Goal: Task Accomplishment & Management: Manage account settings

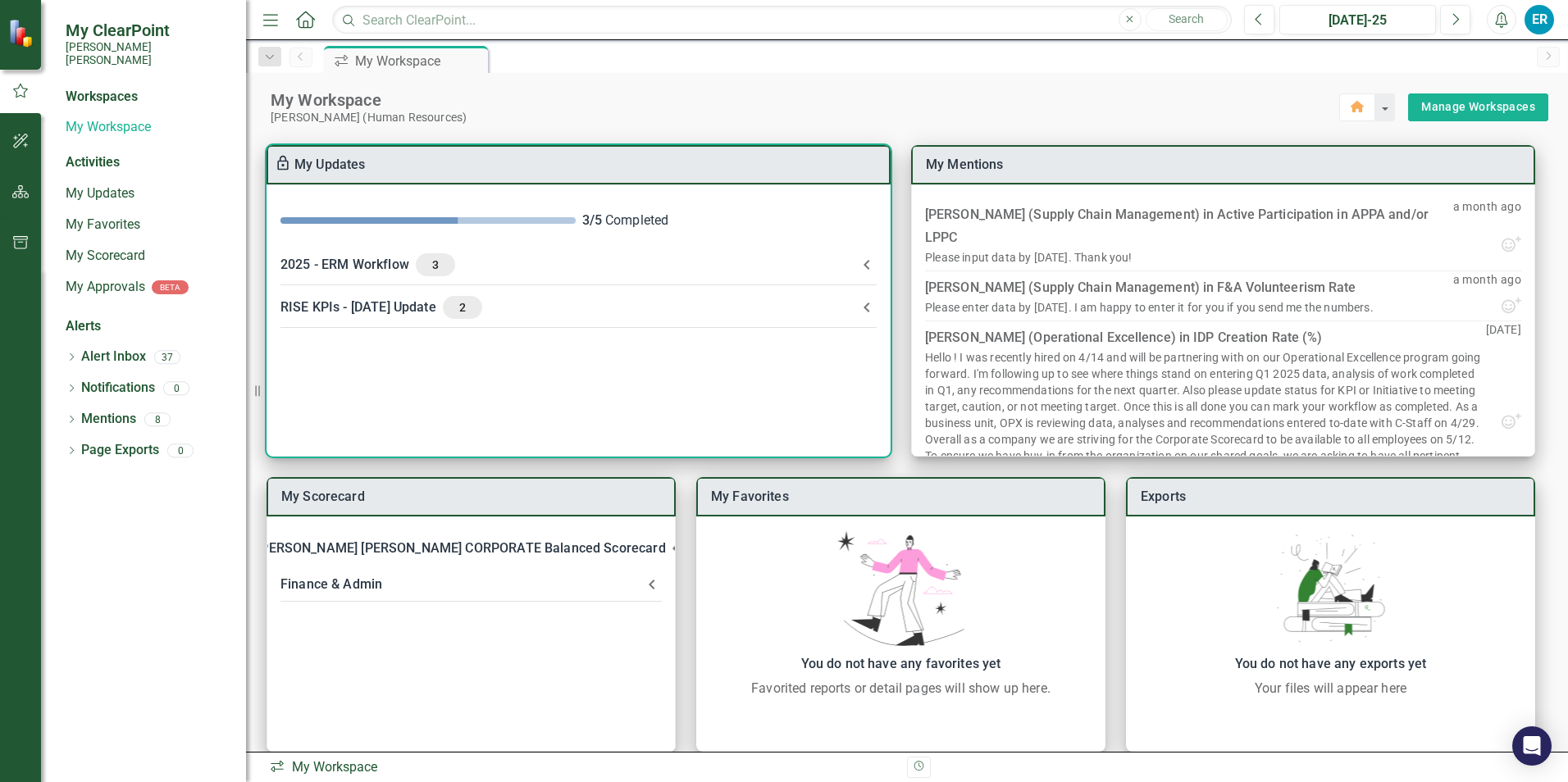
click at [337, 268] on div "2025 - ERM Workflow 3" at bounding box center [568, 265] width 576 height 23
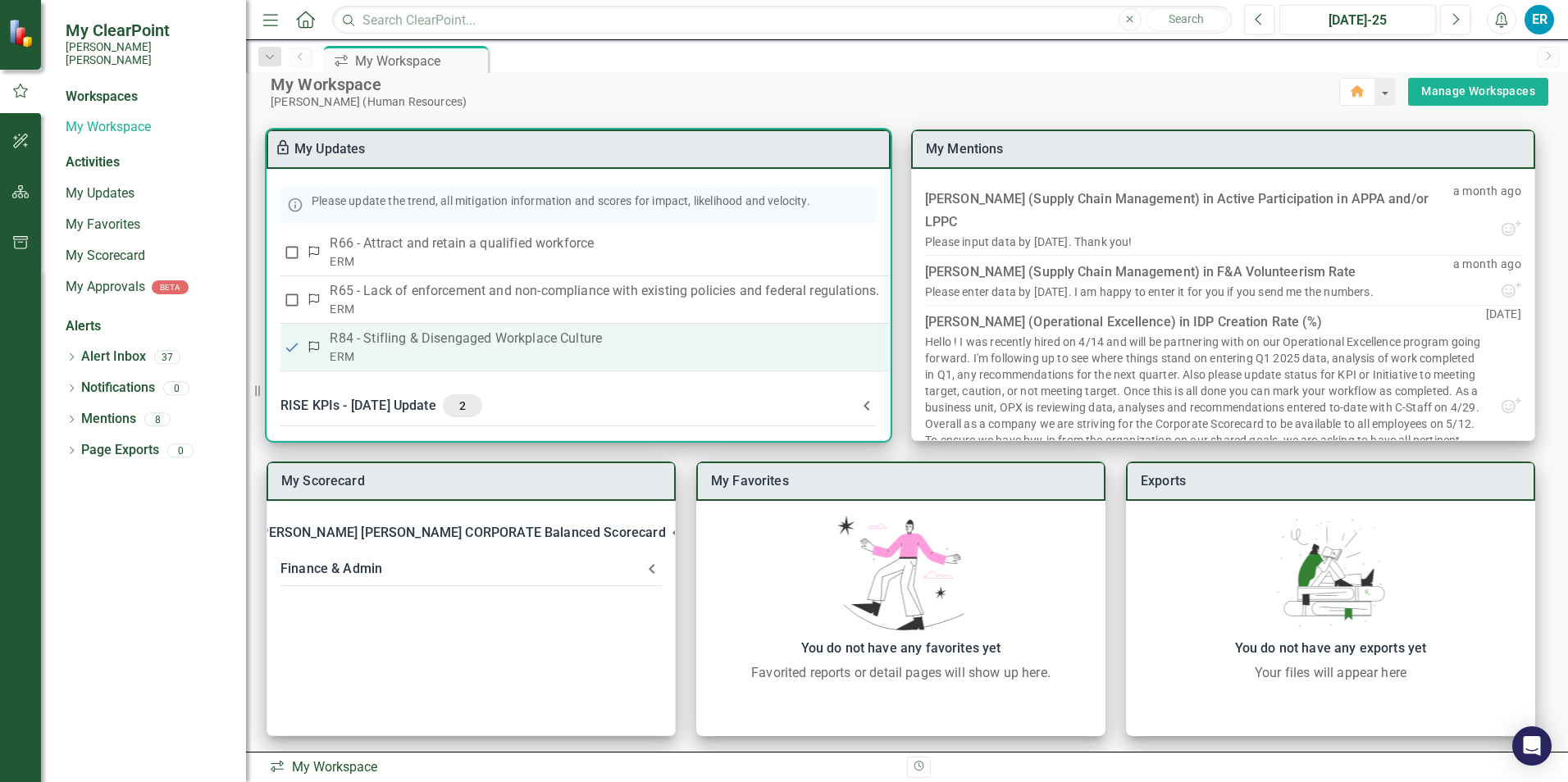
scroll to position [21, 0]
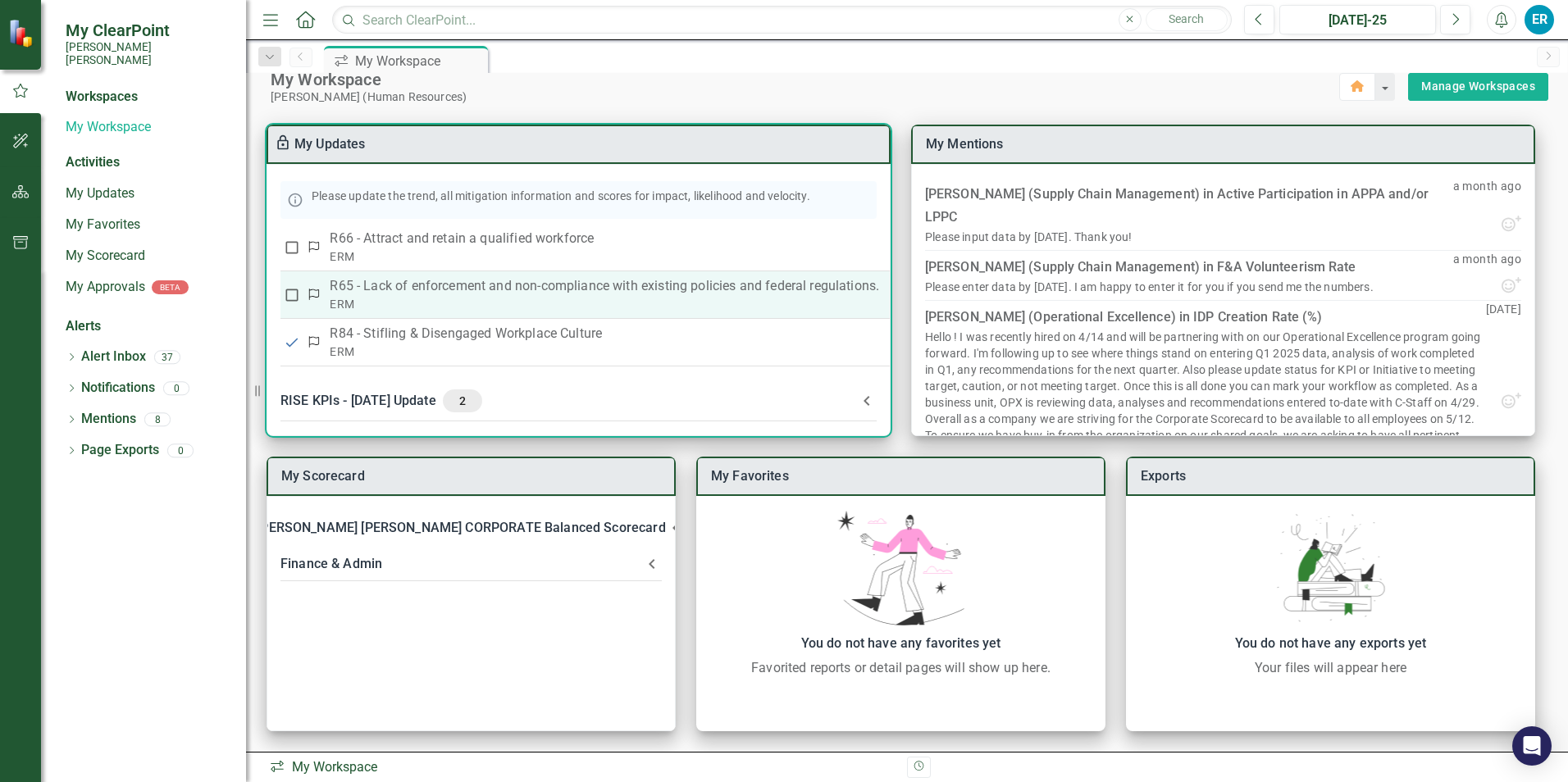
click at [492, 284] on p "R65 - Lack of enforcement and non-compliance with existing policies and federal…" at bounding box center [604, 286] width 549 height 20
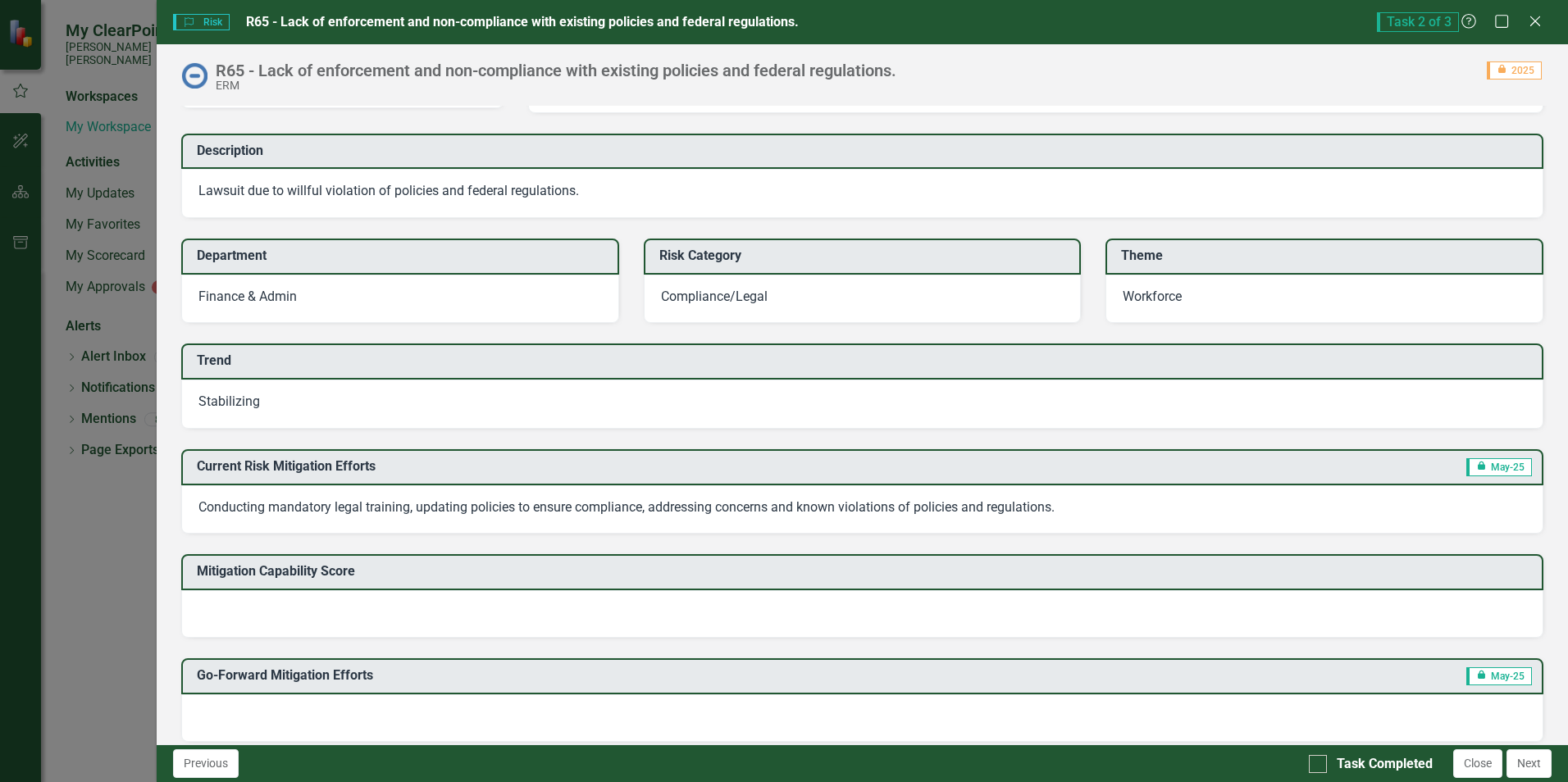
scroll to position [164, 0]
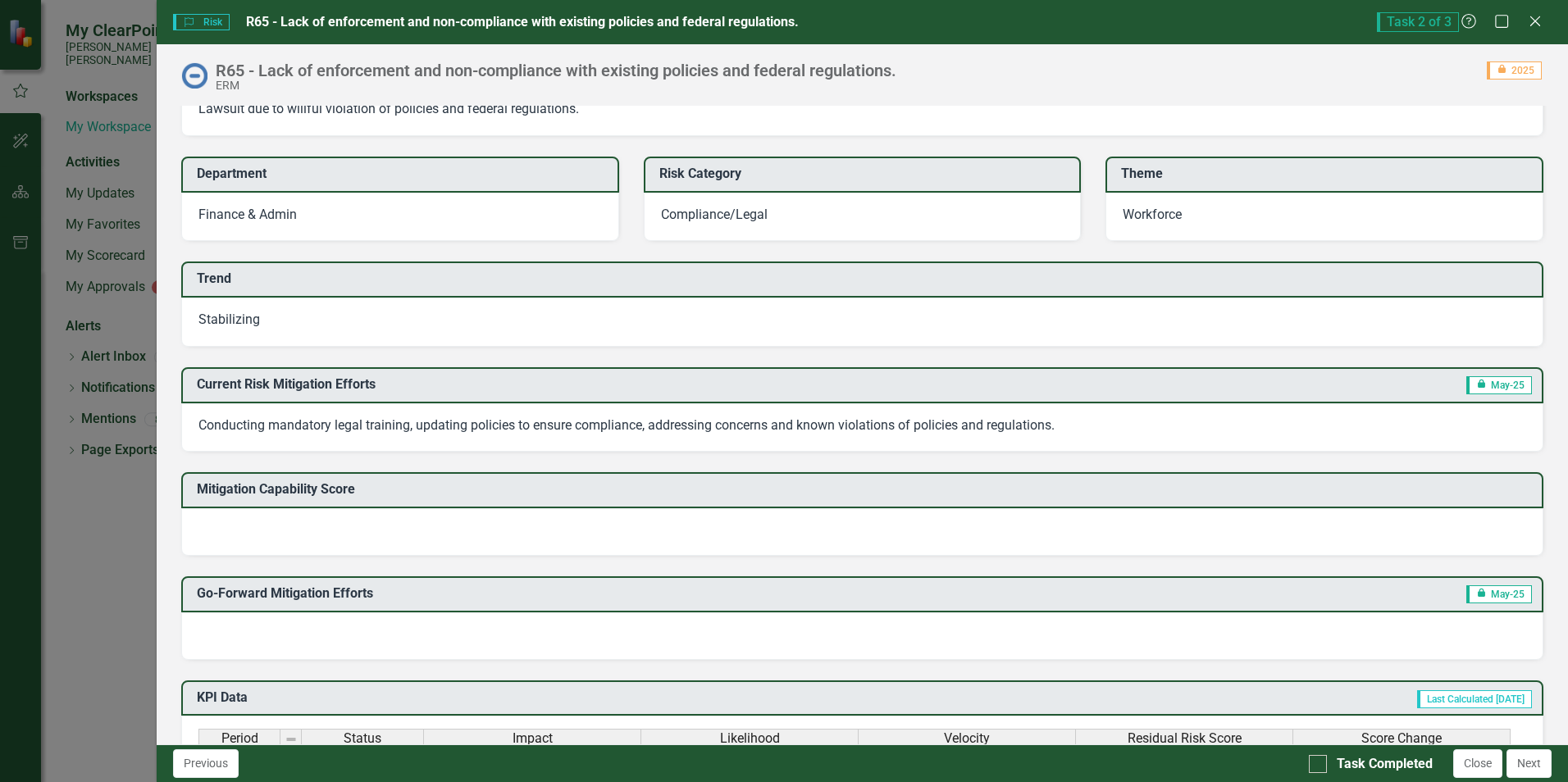
click at [304, 280] on h3 "Trend" at bounding box center [865, 279] width 1337 height 15
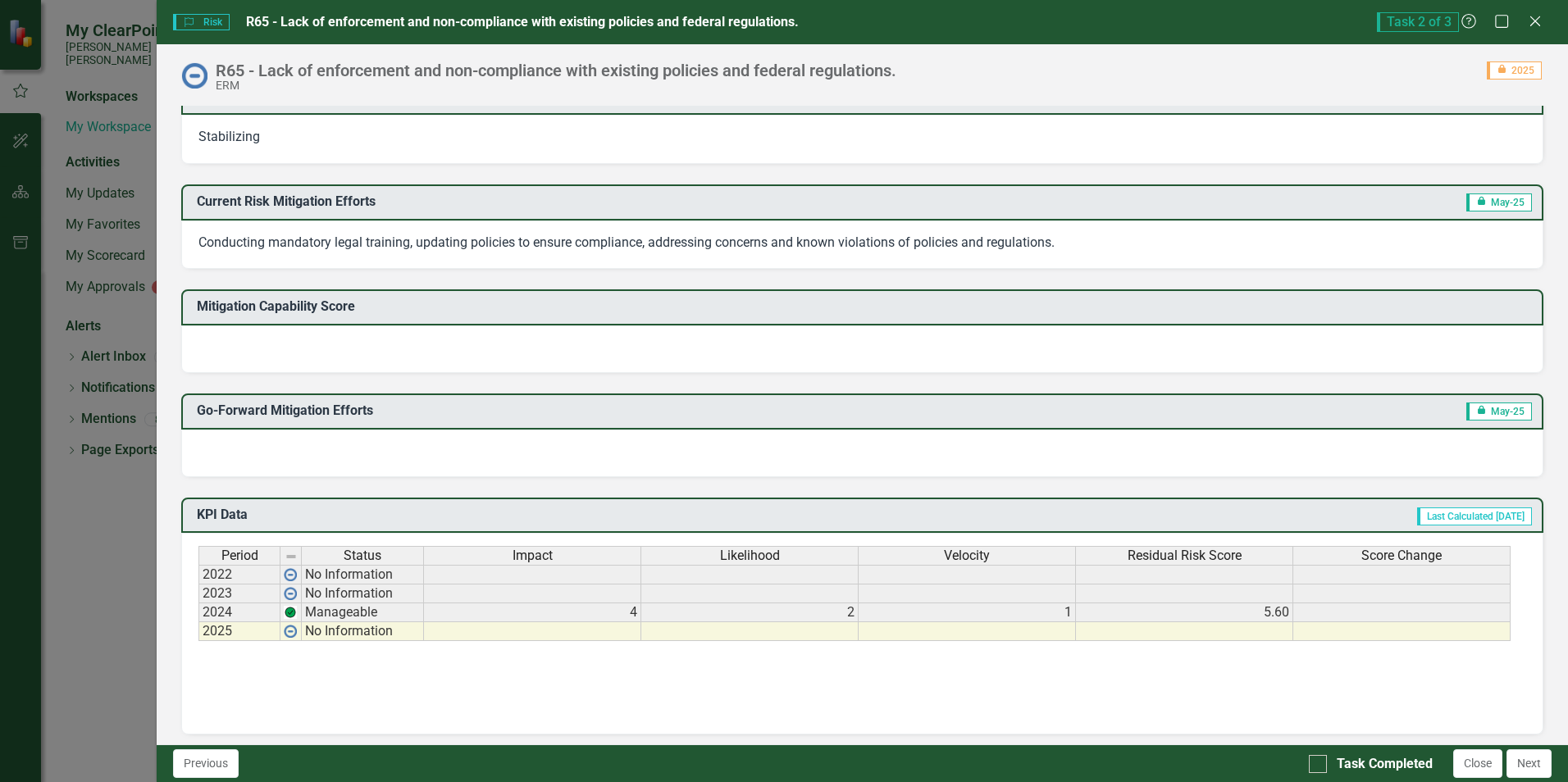
scroll to position [265, 0]
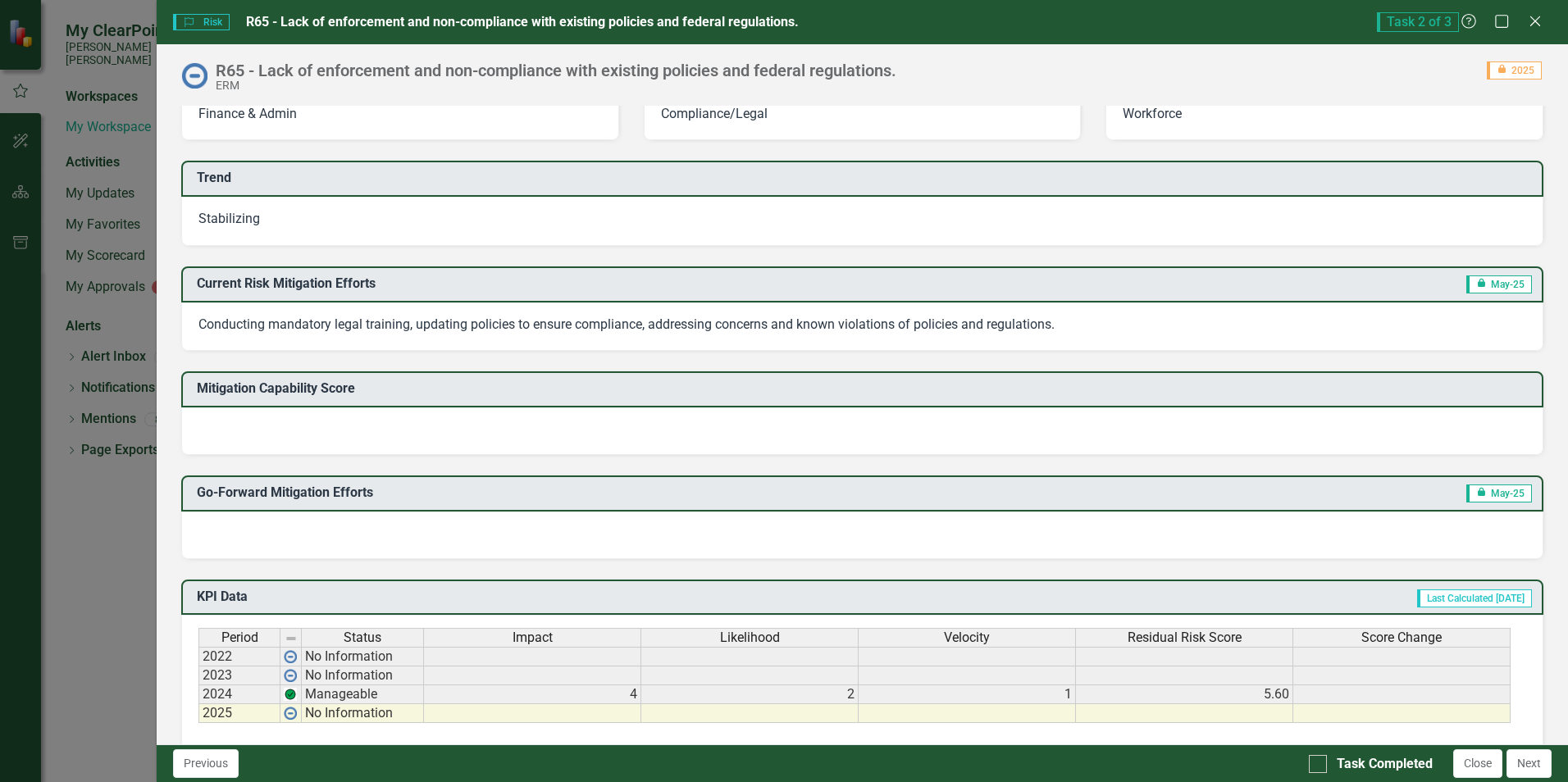
click at [334, 388] on h3 "Mitigation Capability Score" at bounding box center [865, 389] width 1337 height 15
click at [652, 438] on div at bounding box center [862, 431] width 1362 height 47
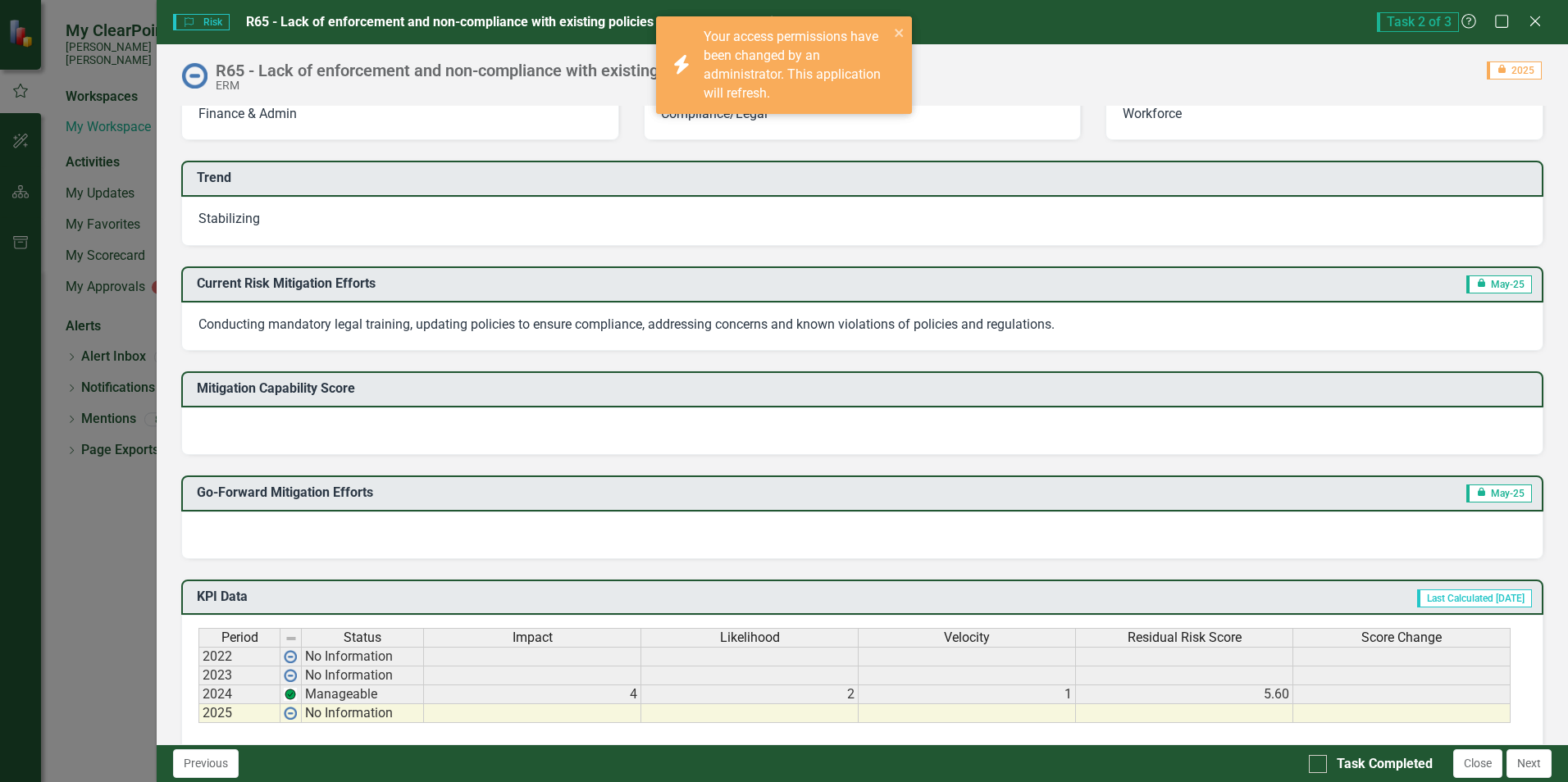
click at [329, 433] on div at bounding box center [862, 431] width 1362 height 47
click at [268, 417] on div at bounding box center [862, 431] width 1362 height 47
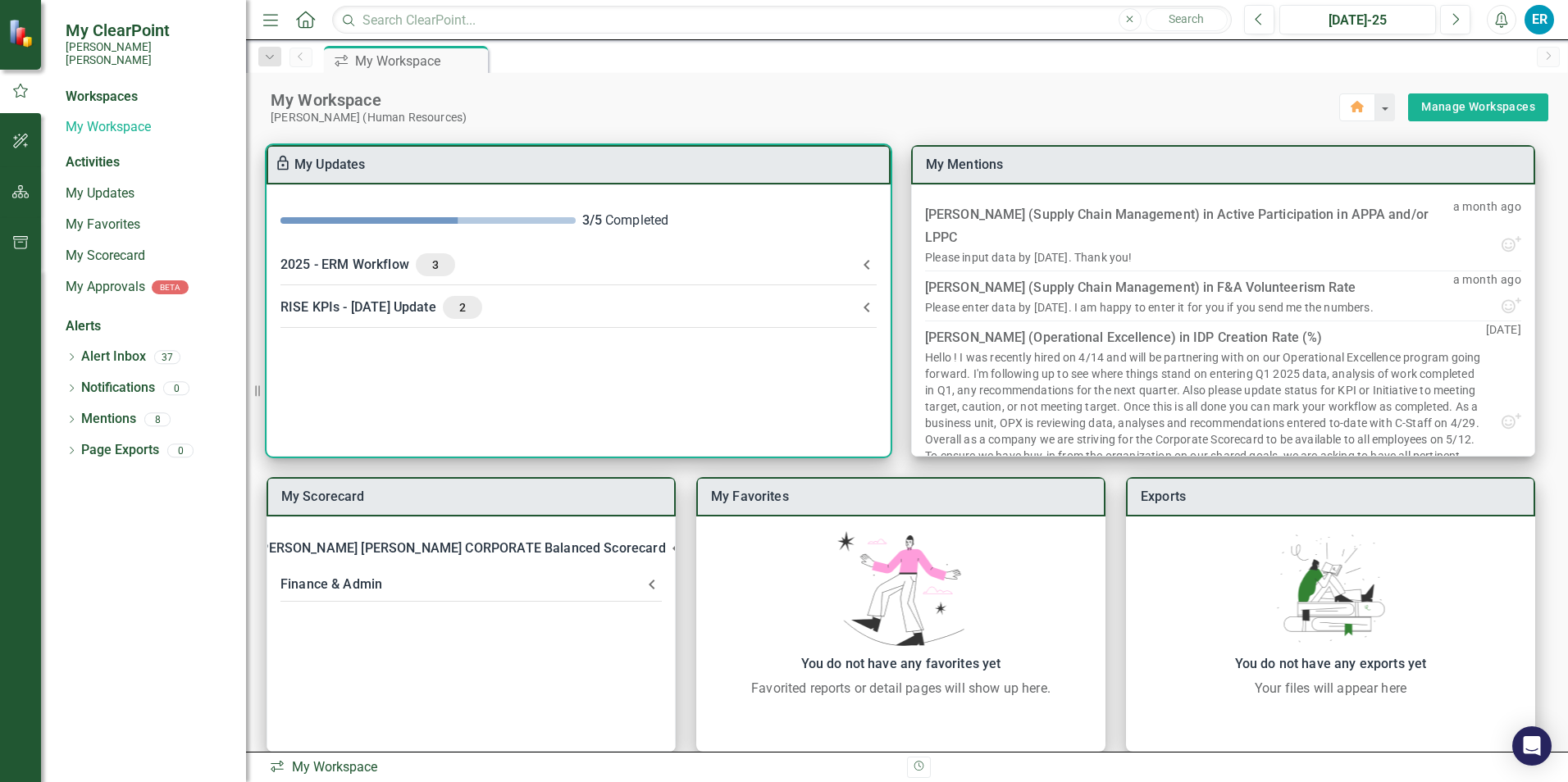
click at [339, 265] on div "2025 - ERM Workflow 3" at bounding box center [568, 265] width 576 height 23
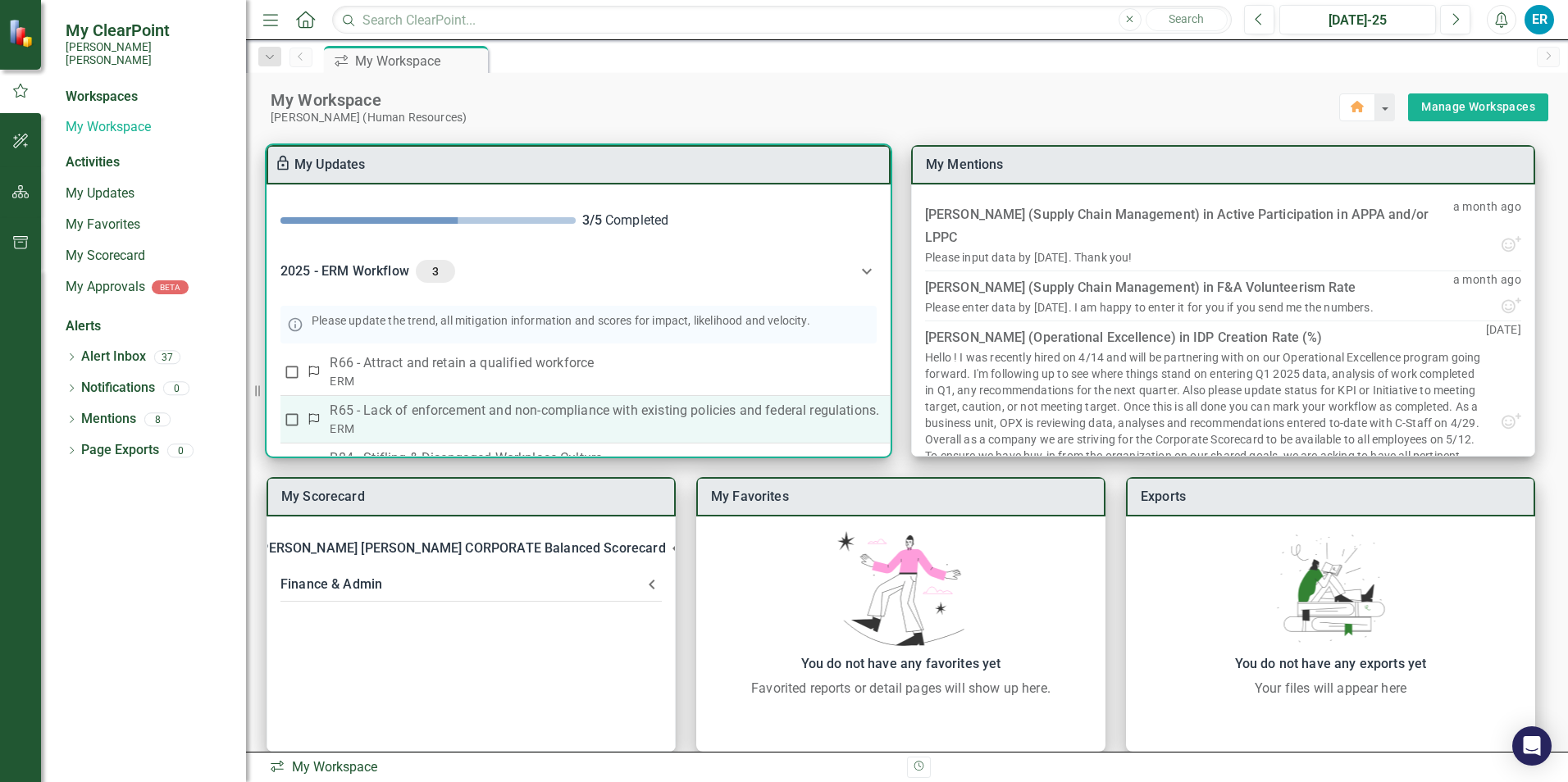
click at [382, 409] on p "R65 - Lack of enforcement and non-compliance with existing policies and federal…" at bounding box center [604, 410] width 549 height 20
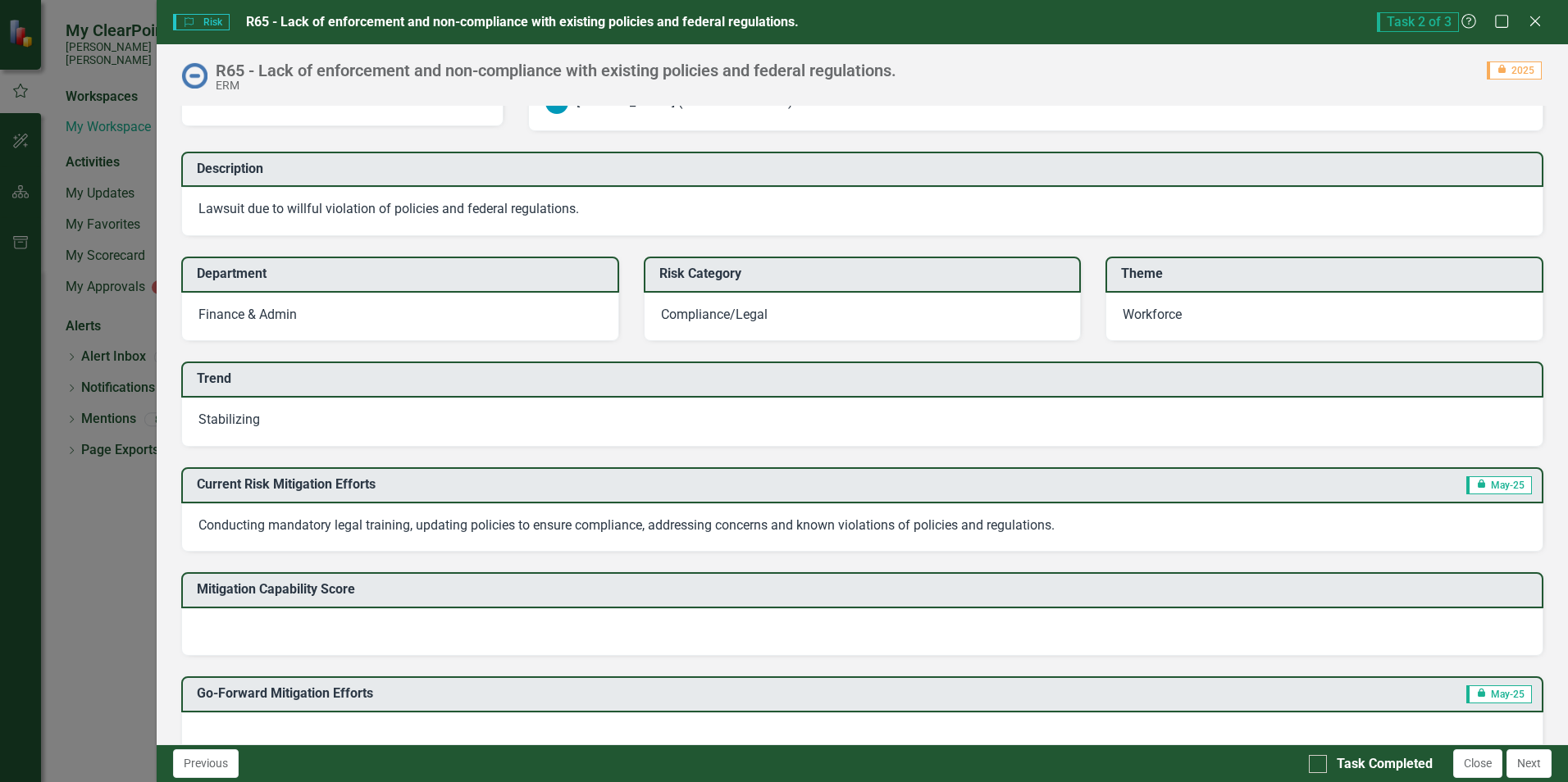
scroll to position [164, 0]
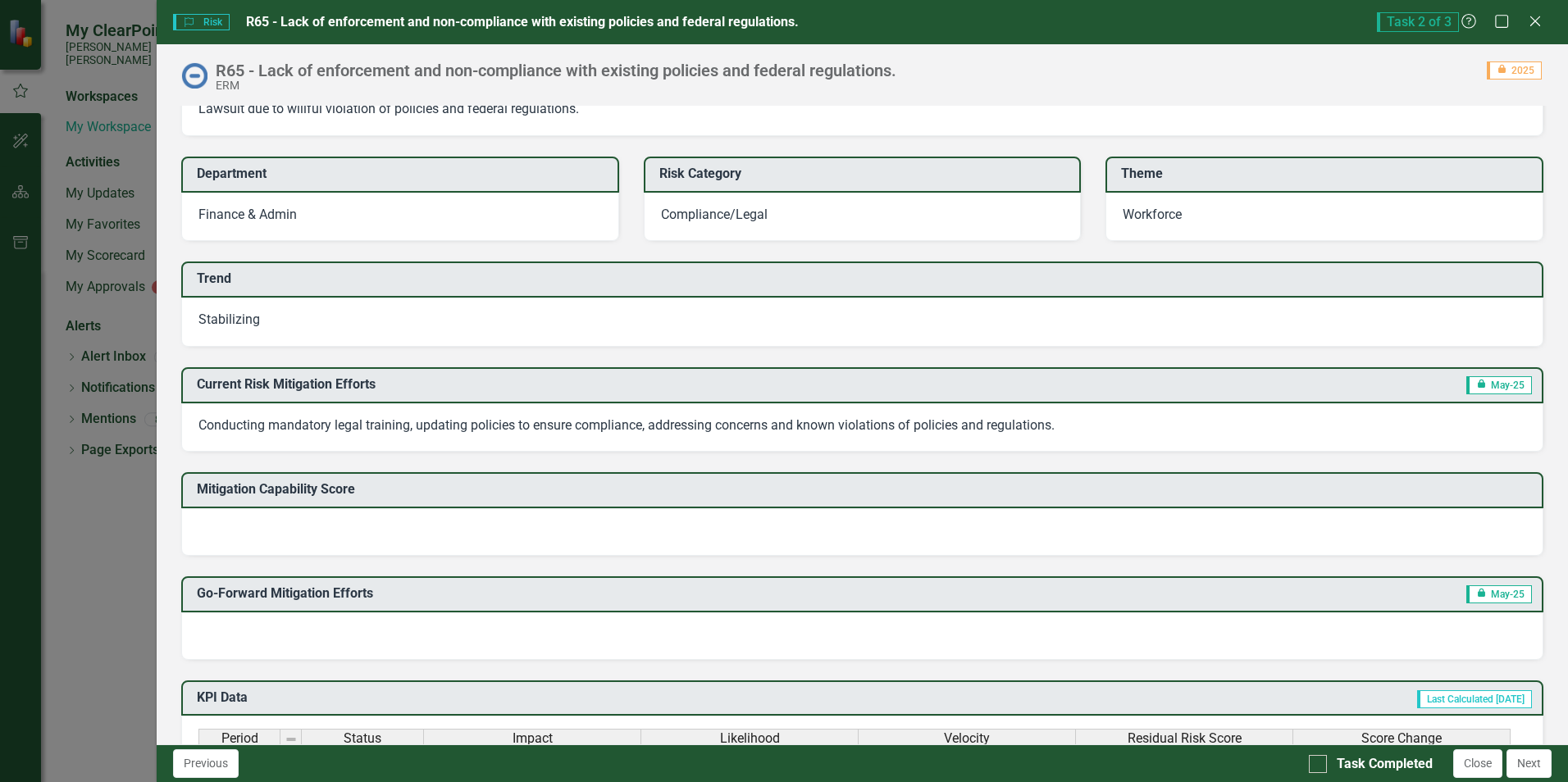
click at [364, 524] on div at bounding box center [862, 532] width 1362 height 47
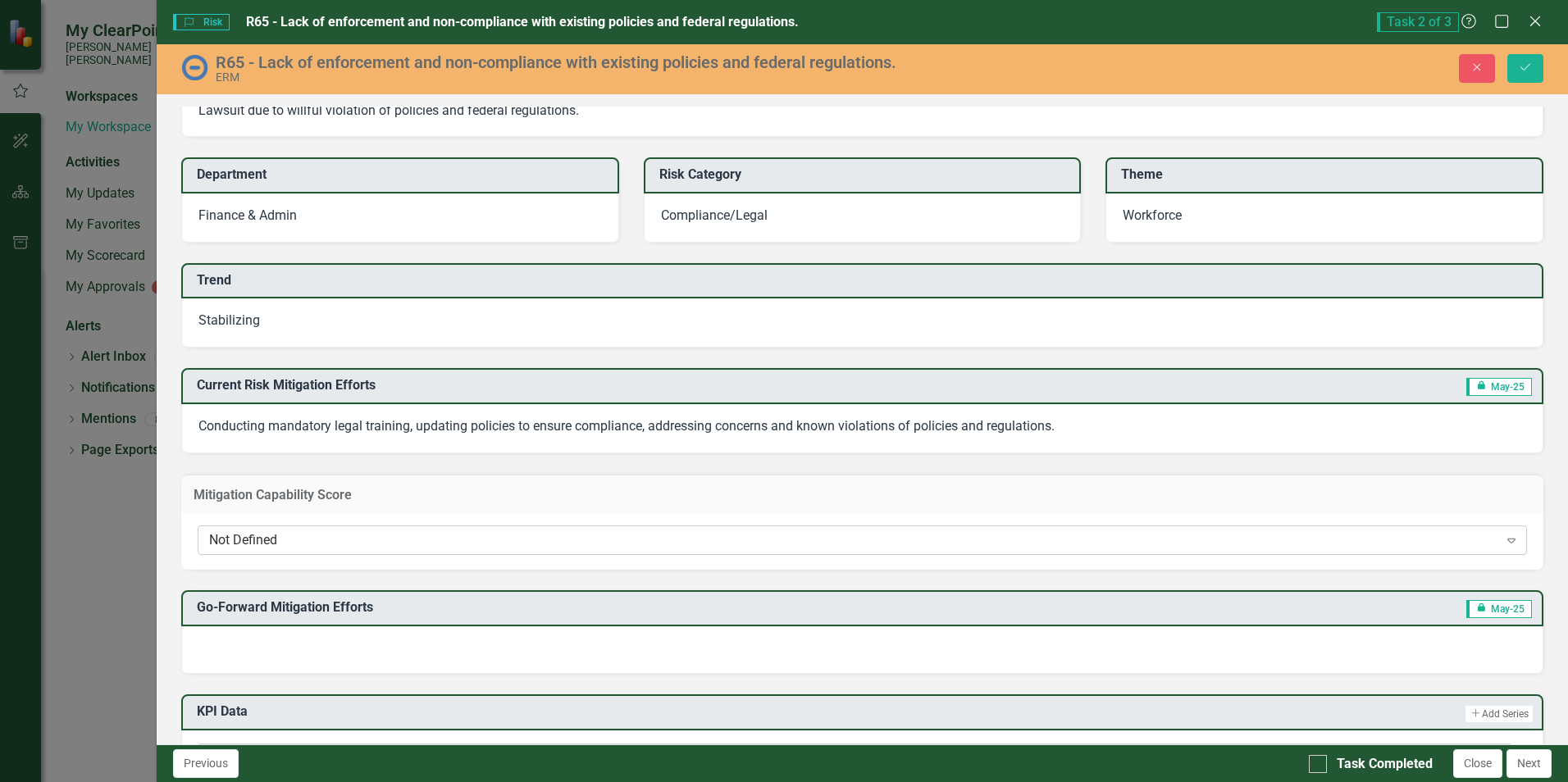
click at [1503, 541] on icon "Expand" at bounding box center [1510, 541] width 16 height 13
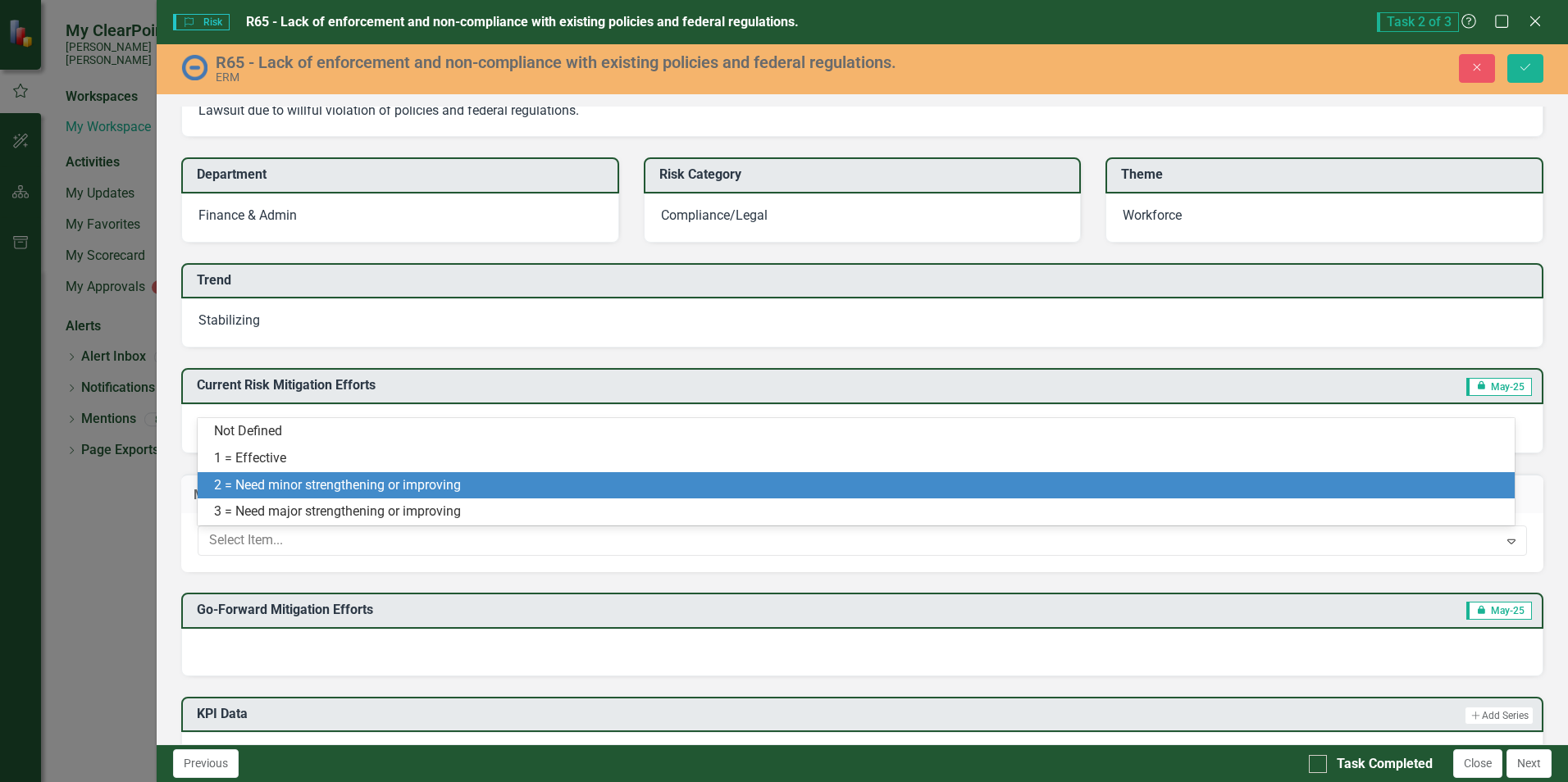
click at [392, 487] on div "2 = Need minor strengthening or improving" at bounding box center [859, 486] width 1291 height 19
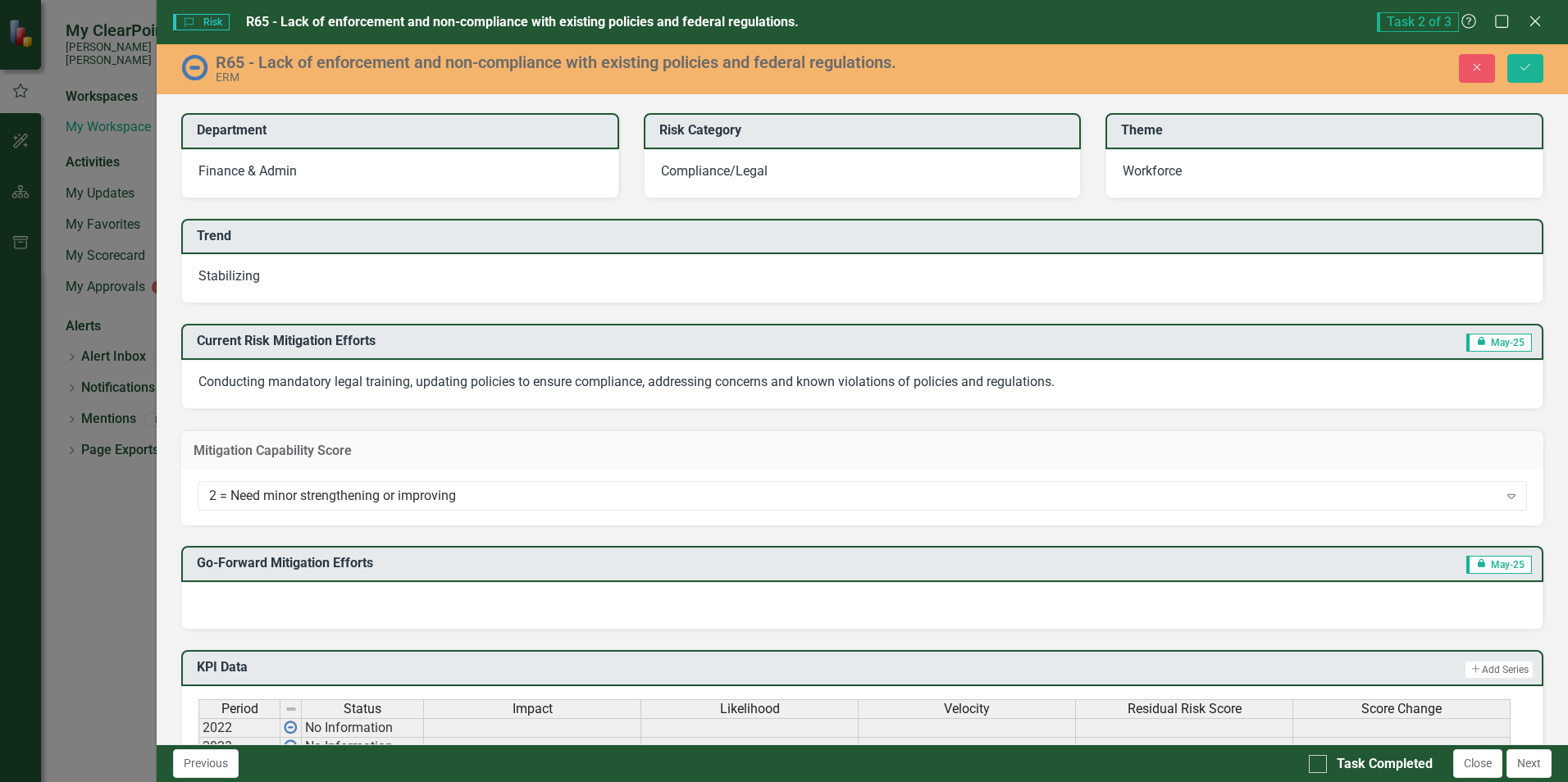
scroll to position [246, 0]
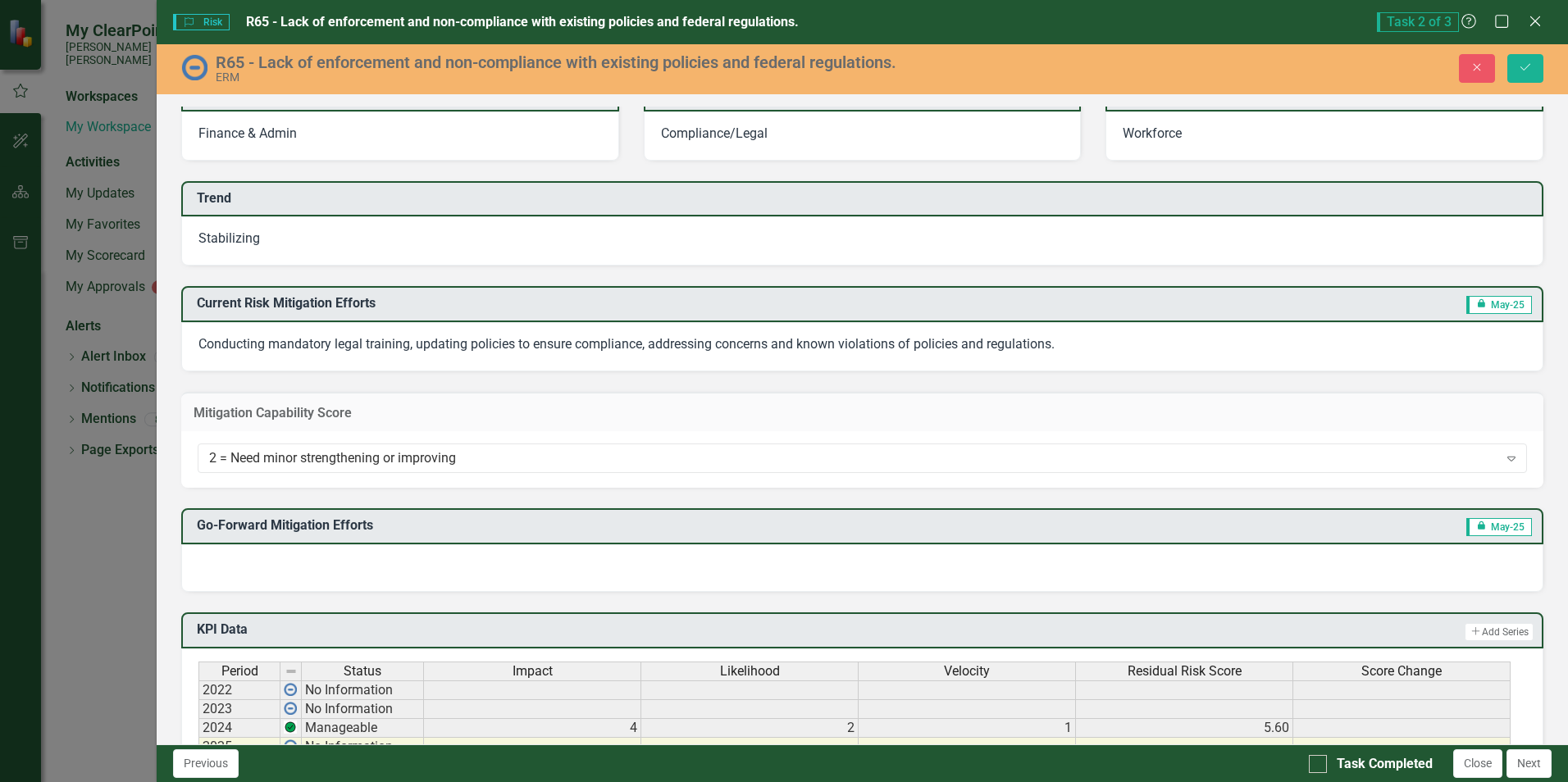
click at [334, 567] on div at bounding box center [862, 568] width 1362 height 47
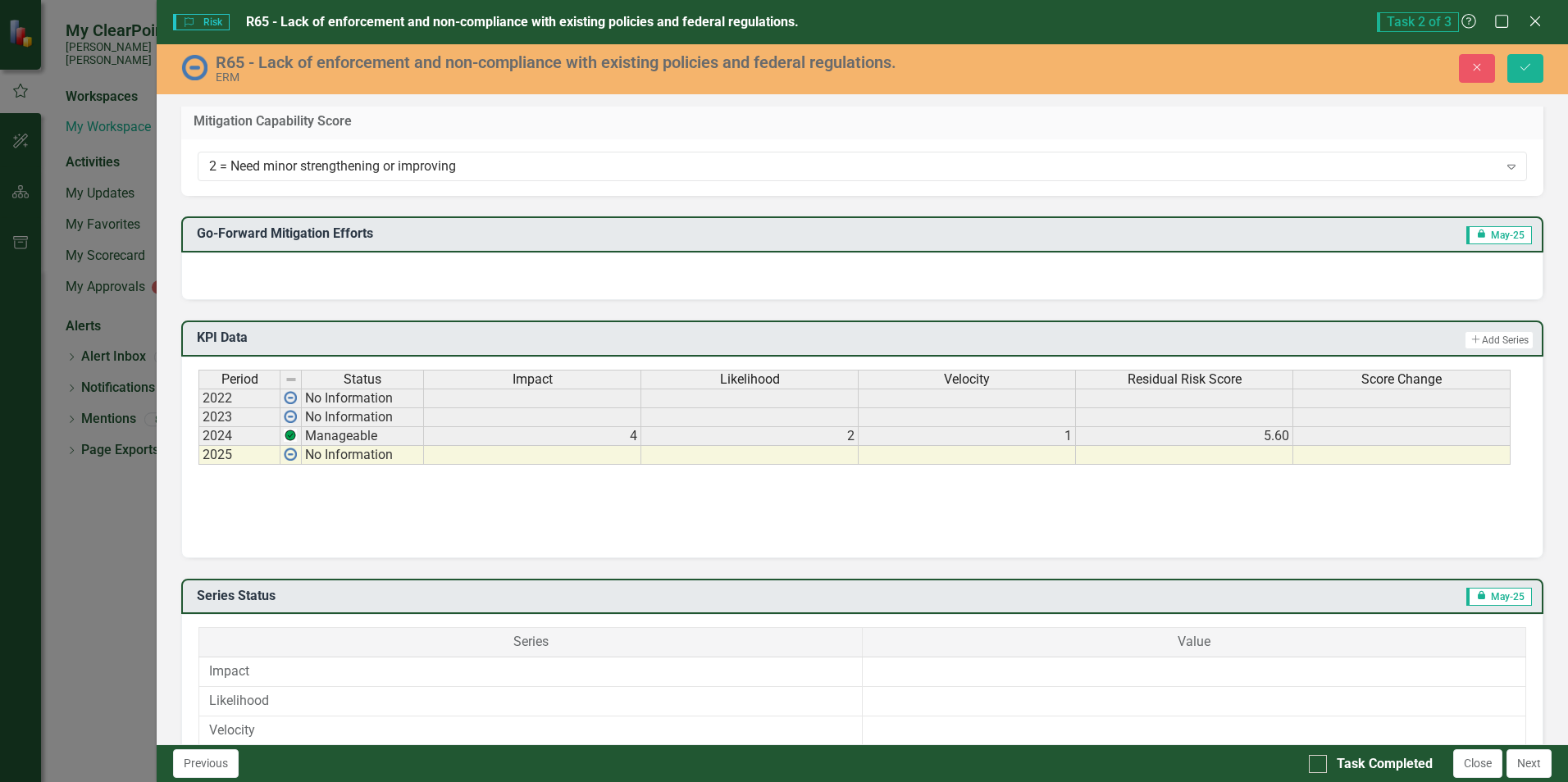
scroll to position [524, 0]
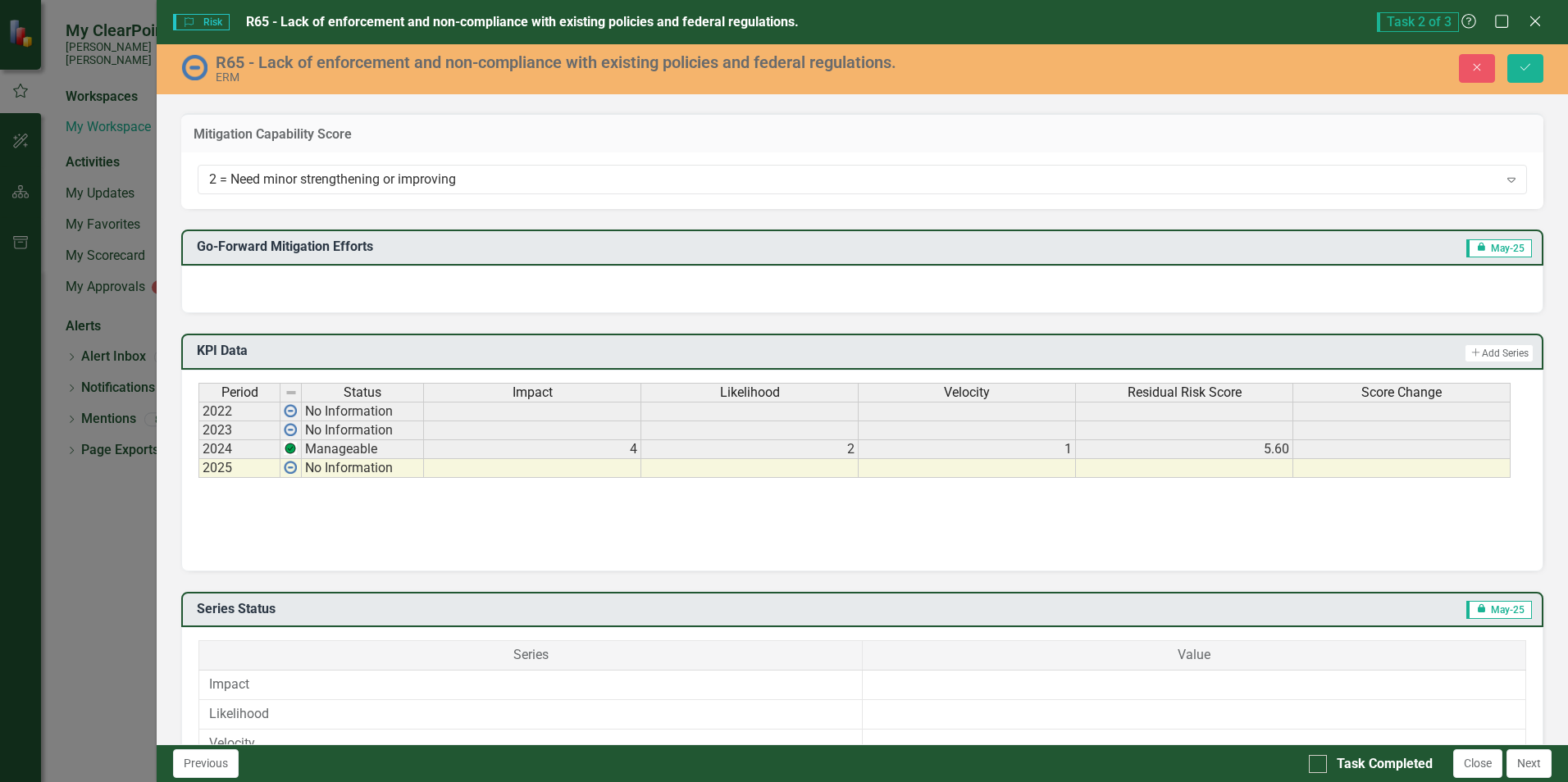
click at [568, 471] on td at bounding box center [532, 469] width 217 height 19
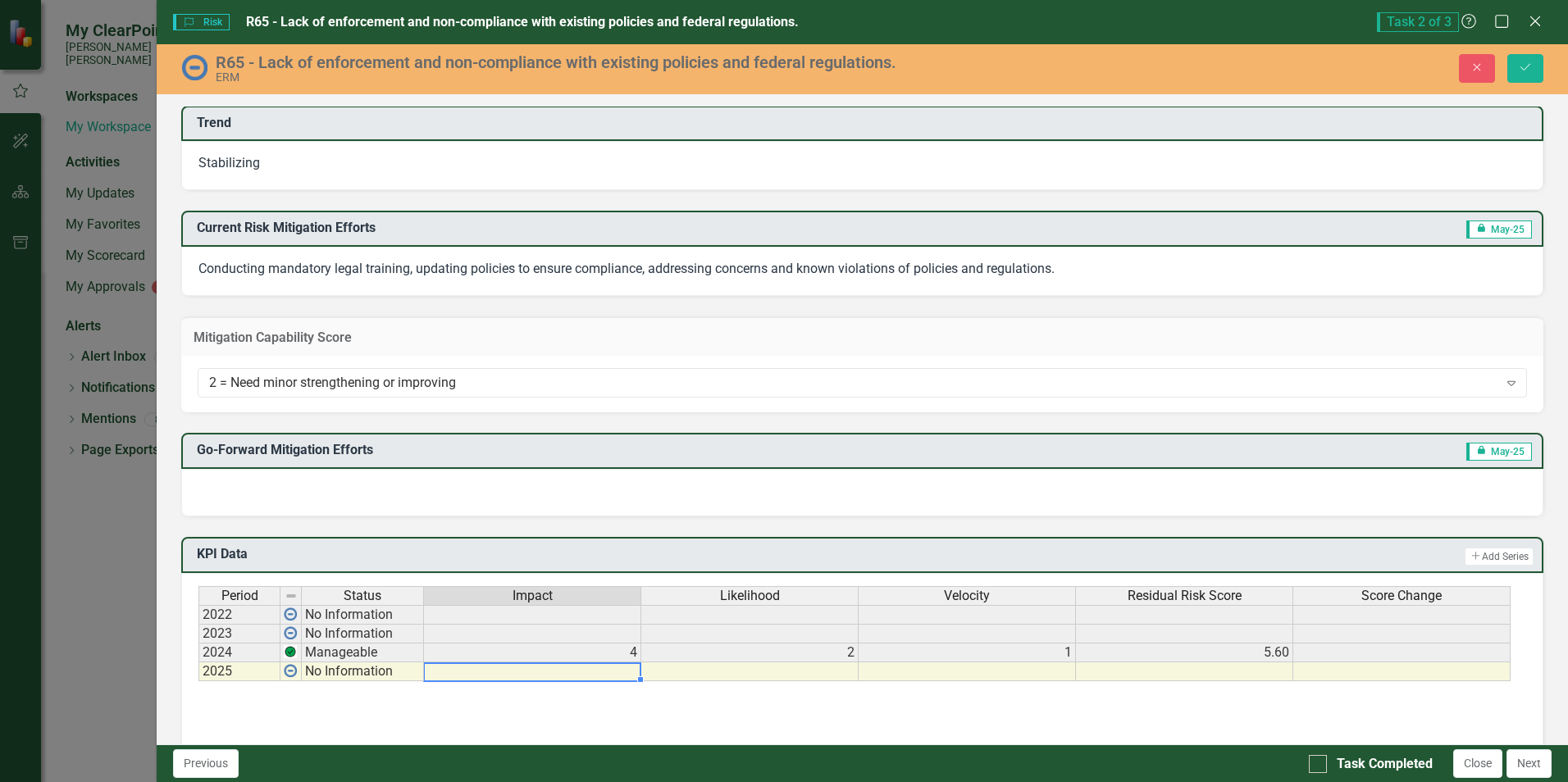
scroll to position [279, 0]
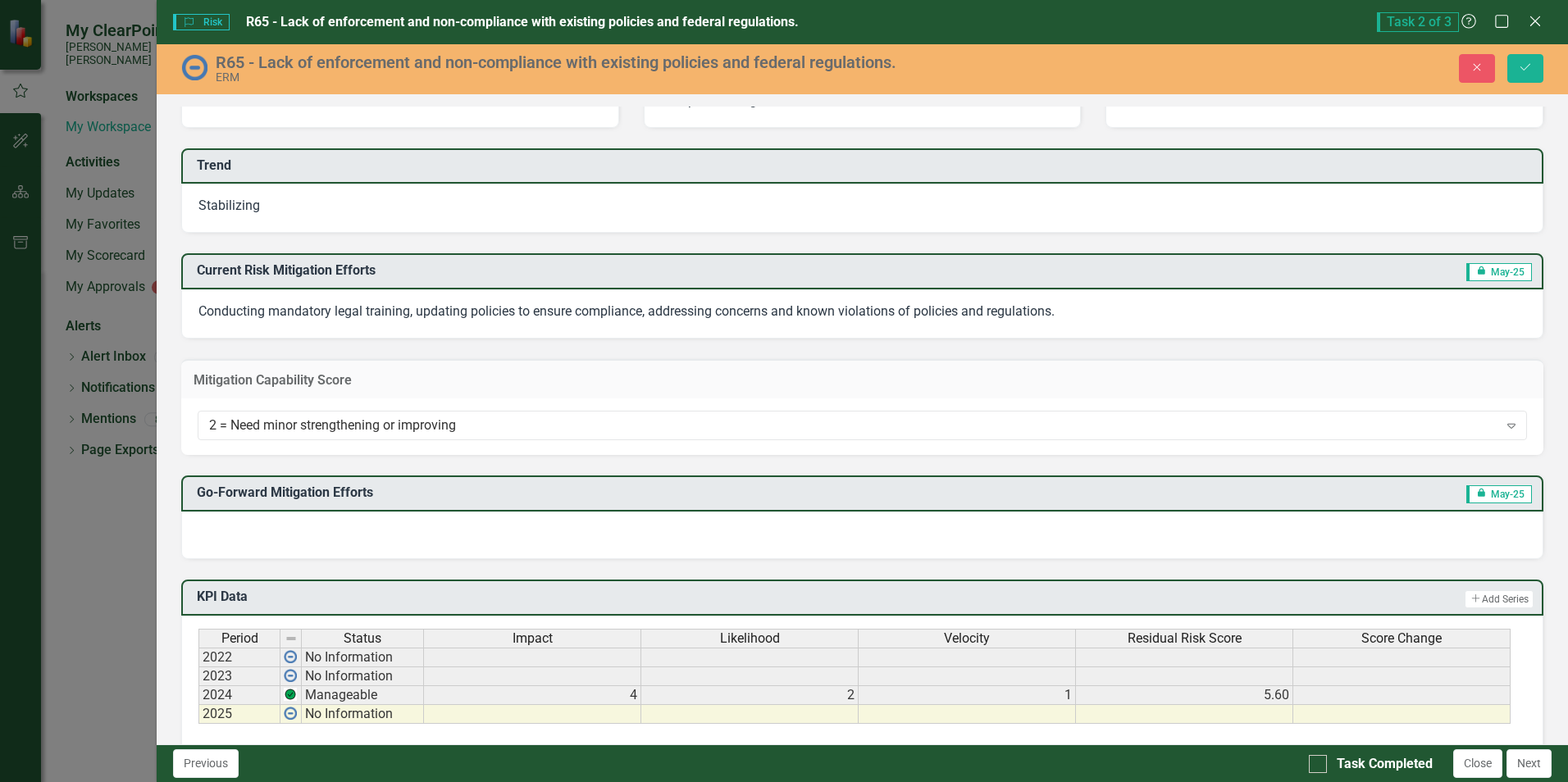
click at [692, 541] on div at bounding box center [862, 535] width 1362 height 47
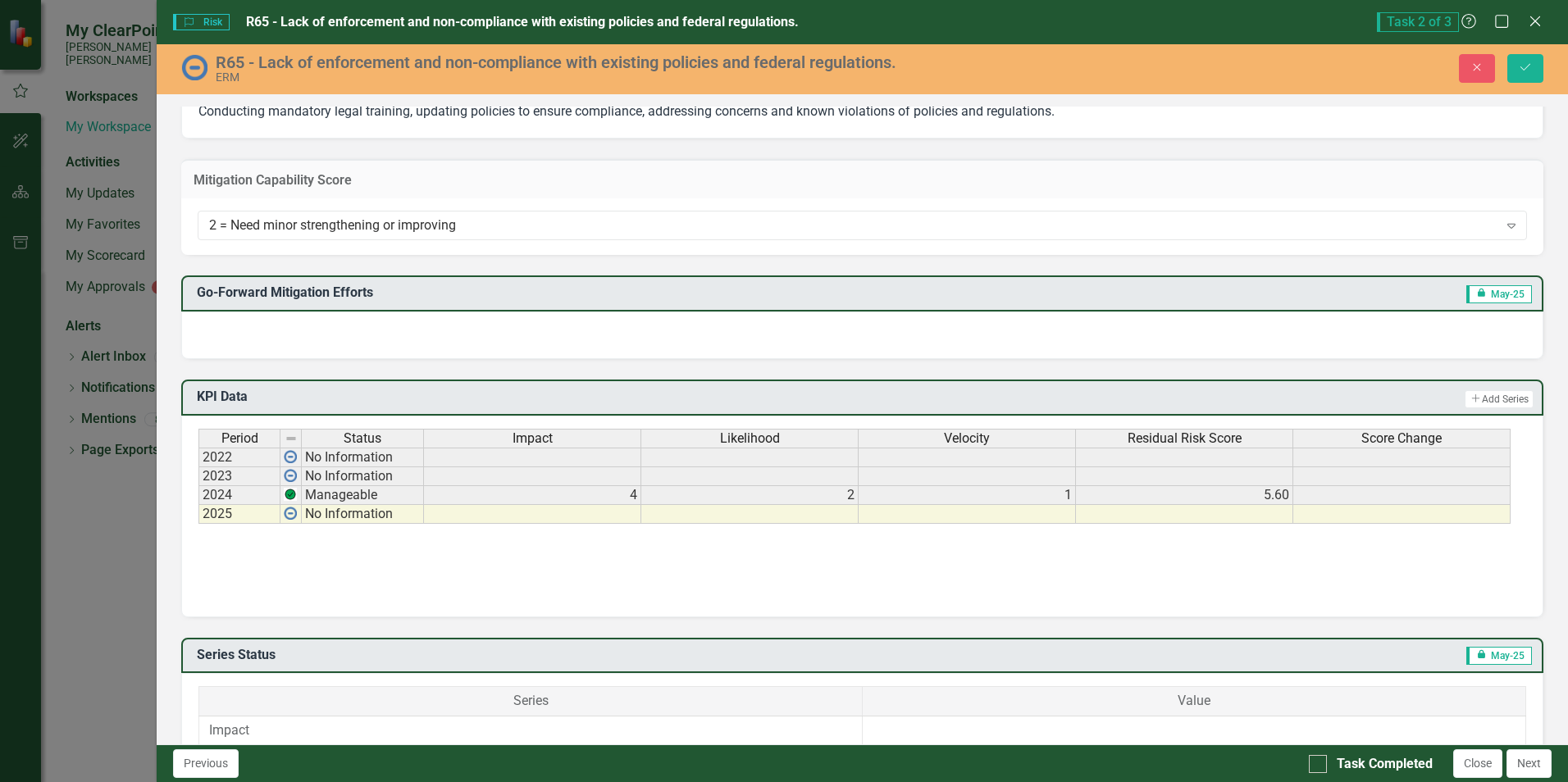
scroll to position [491, 0]
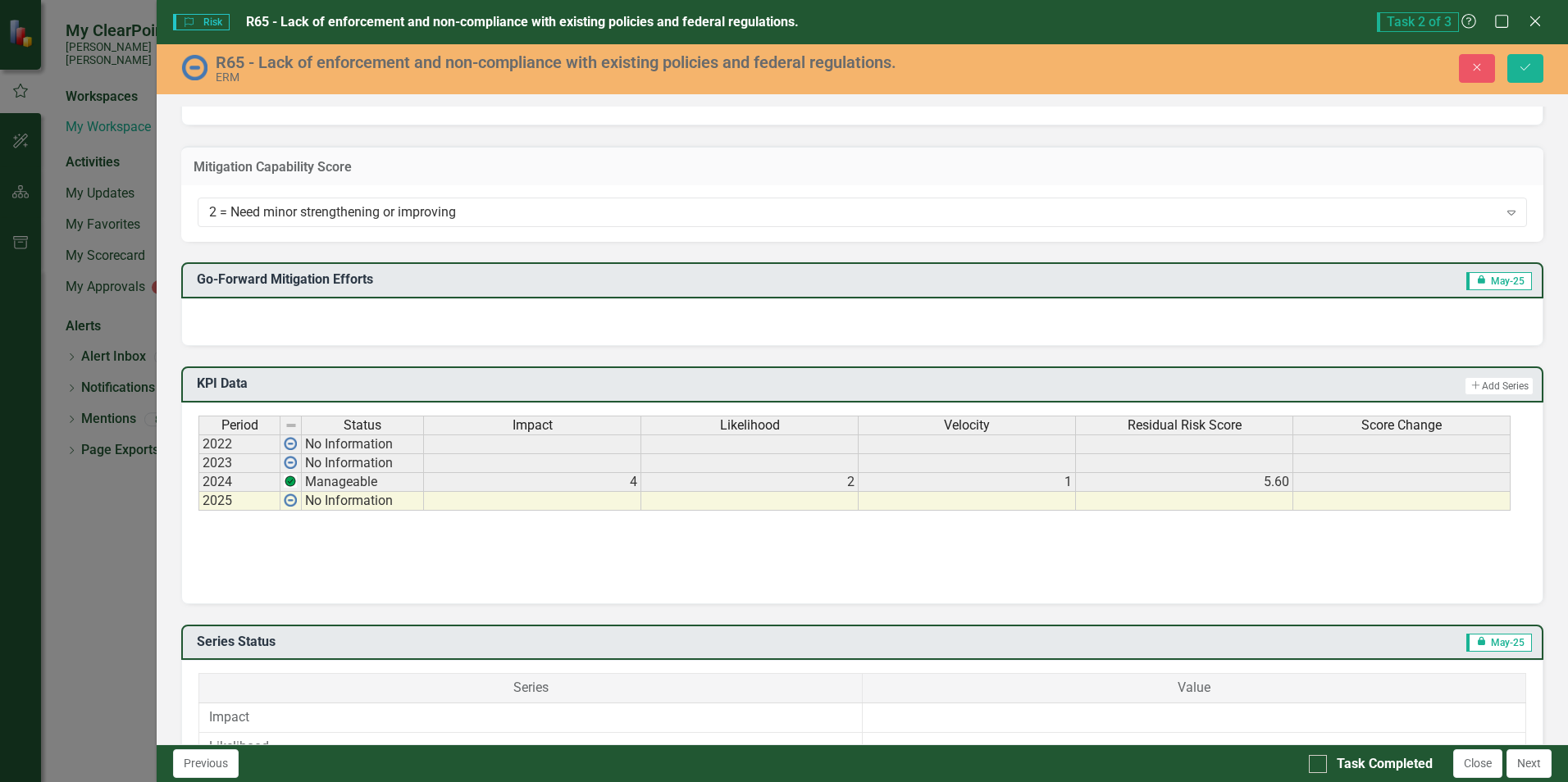
click at [312, 320] on div at bounding box center [862, 322] width 1362 height 47
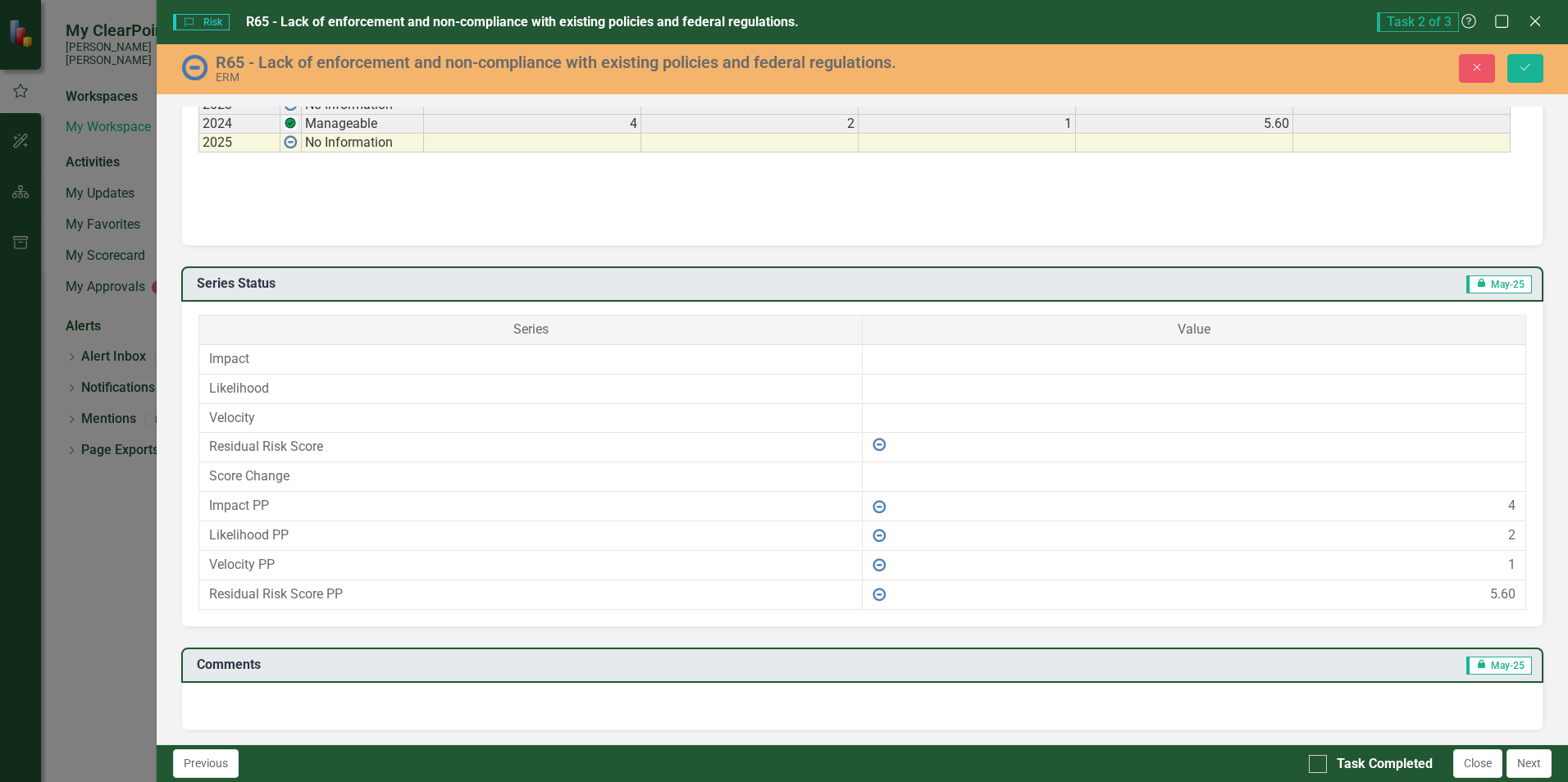
scroll to position [853, 0]
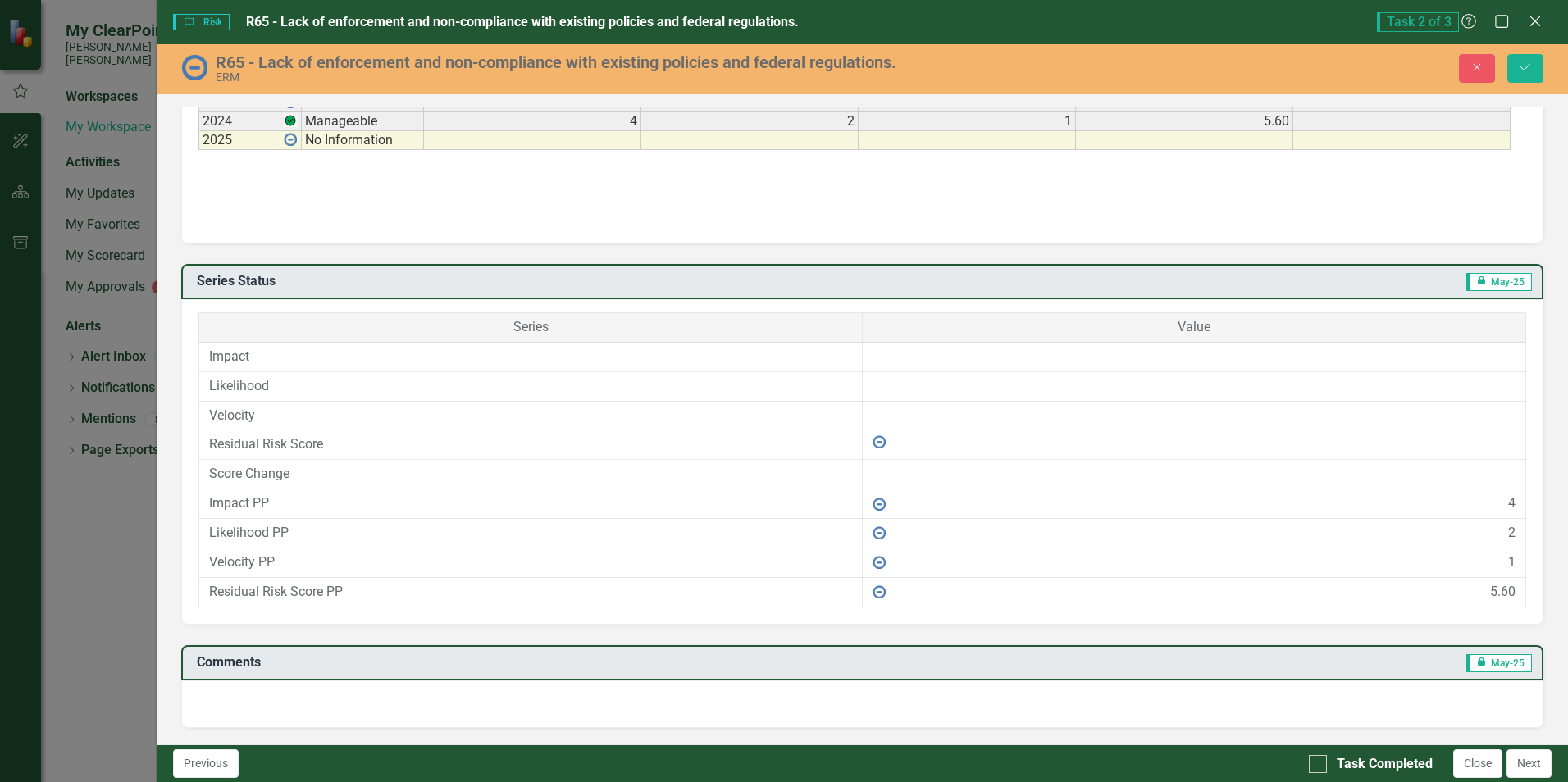
click at [874, 441] on img at bounding box center [879, 442] width 13 height 13
click at [425, 697] on div at bounding box center [862, 704] width 1362 height 47
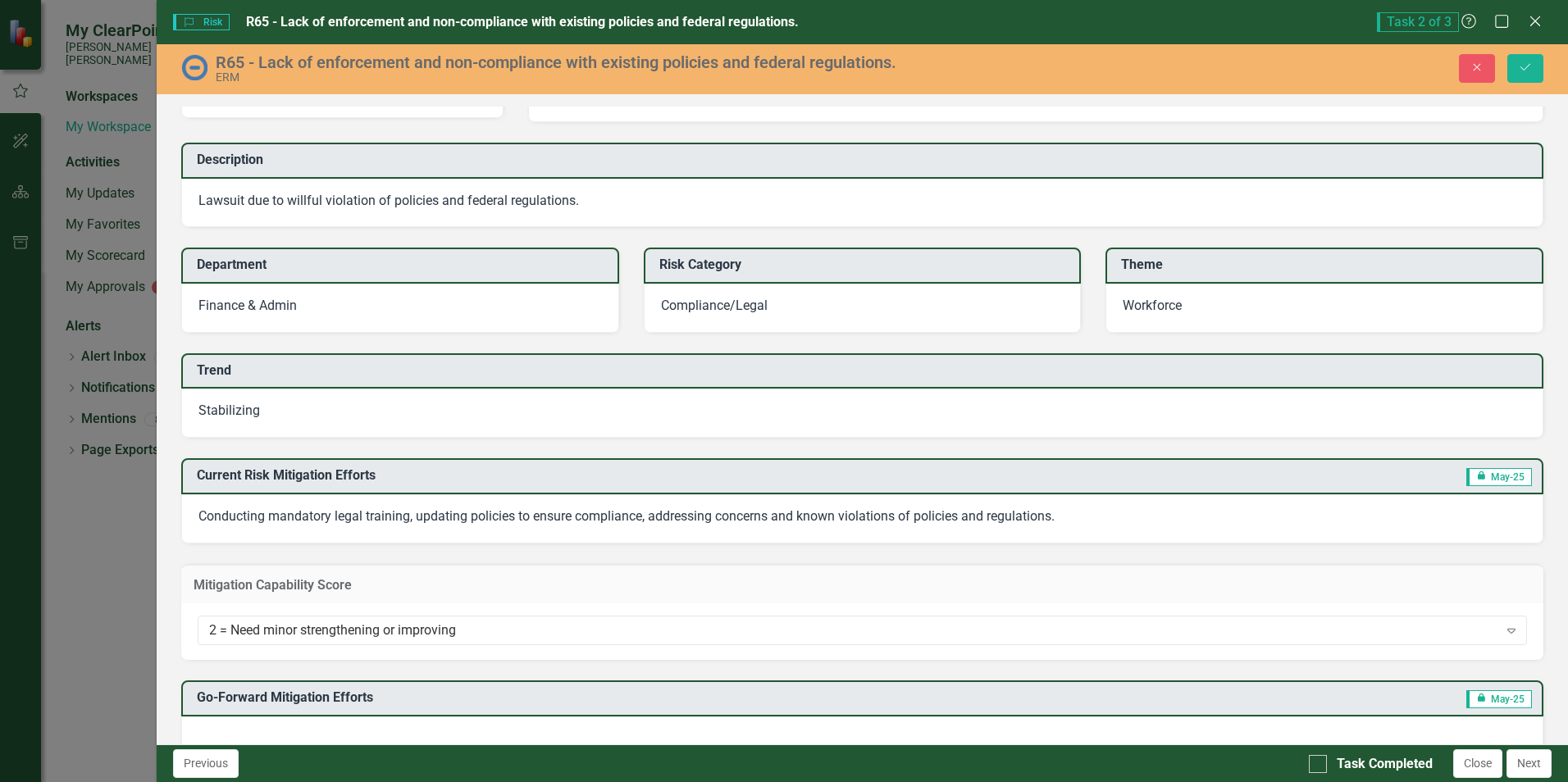
scroll to position [0, 0]
